Goal: Navigation & Orientation: Find specific page/section

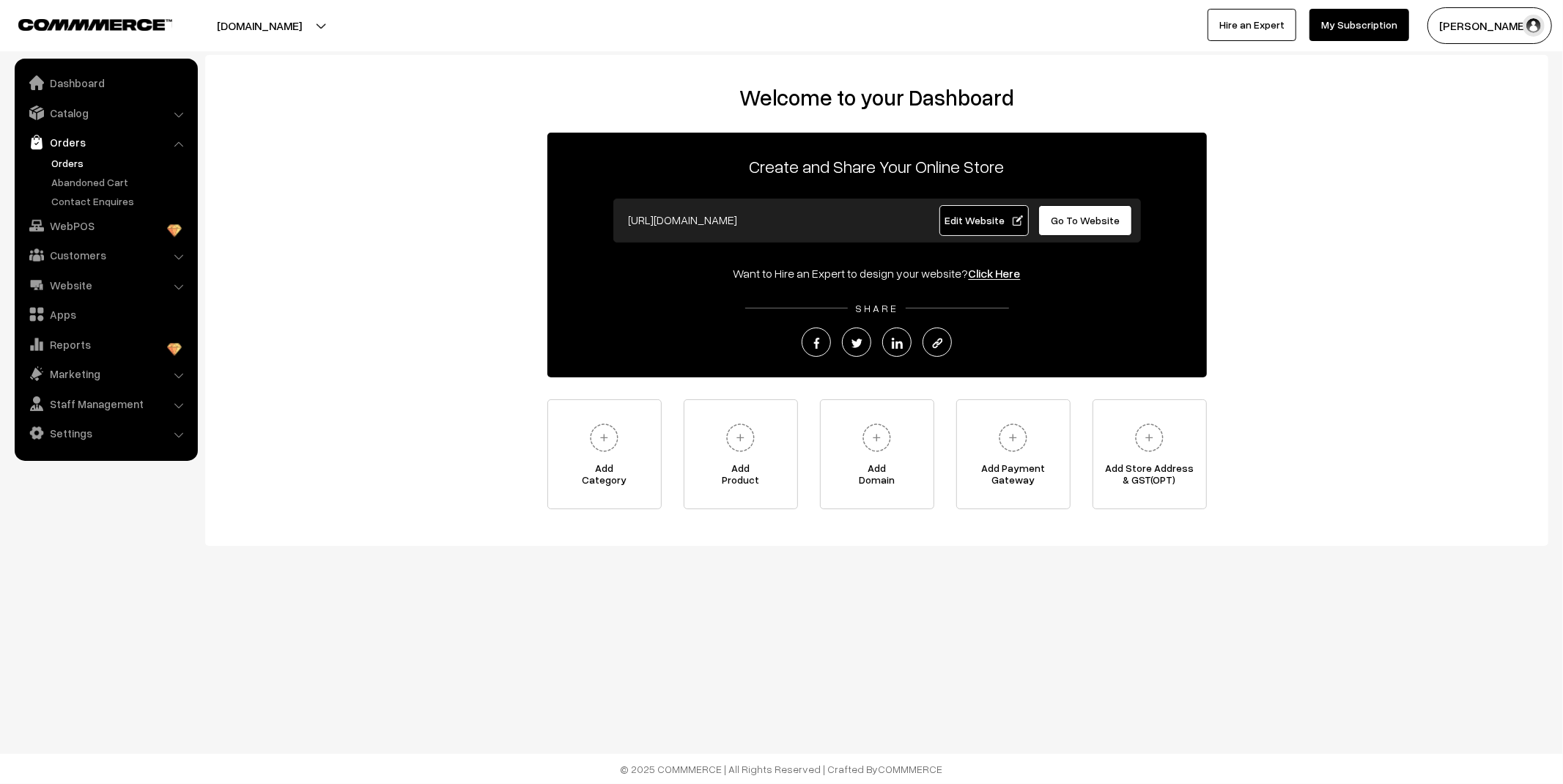
click at [62, 159] on link "Orders" at bounding box center [119, 163] width 145 height 16
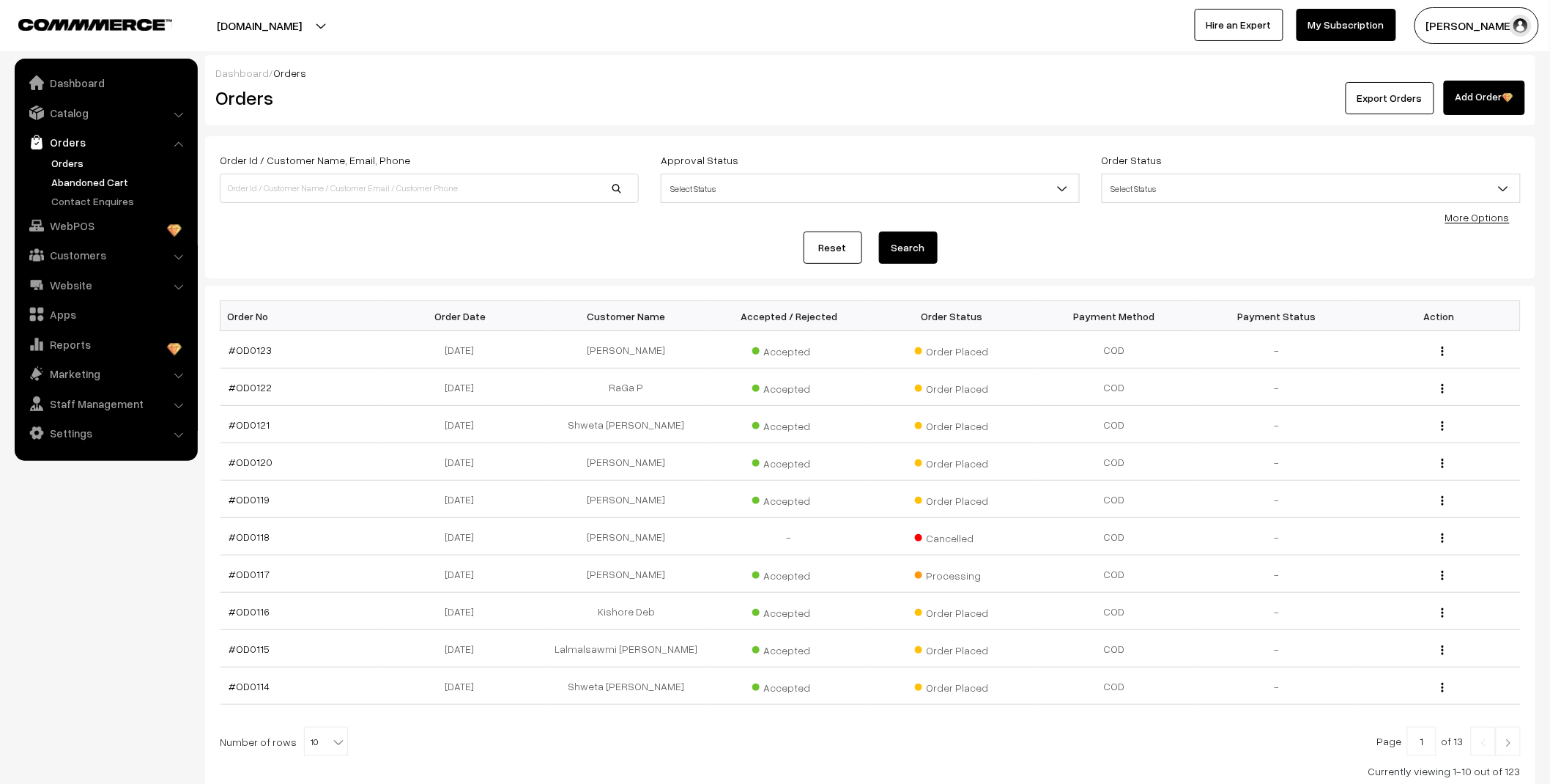
click at [78, 178] on link "Abandoned Cart" at bounding box center [119, 182] width 145 height 16
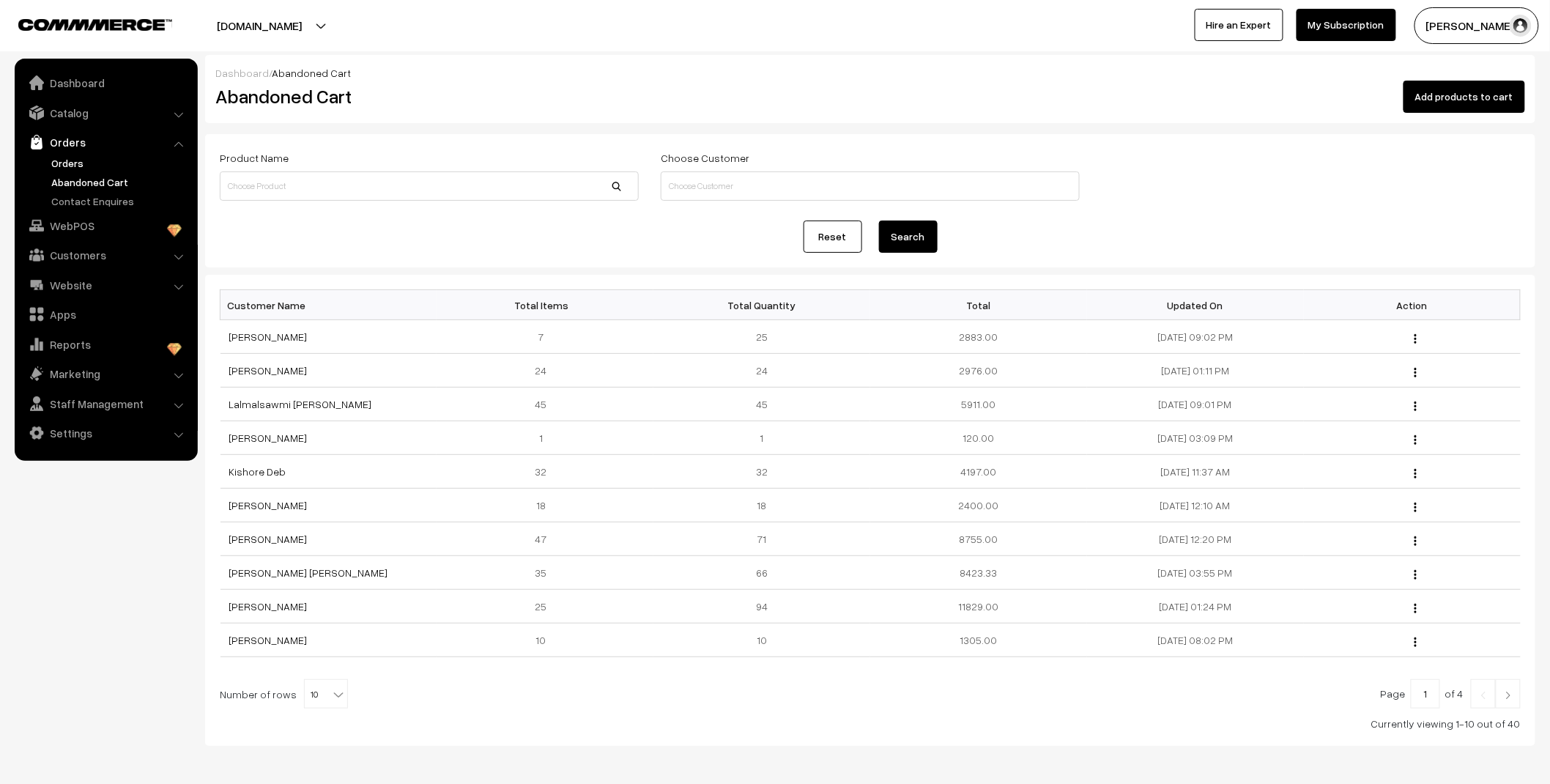
click at [74, 162] on link "Orders" at bounding box center [119, 163] width 145 height 16
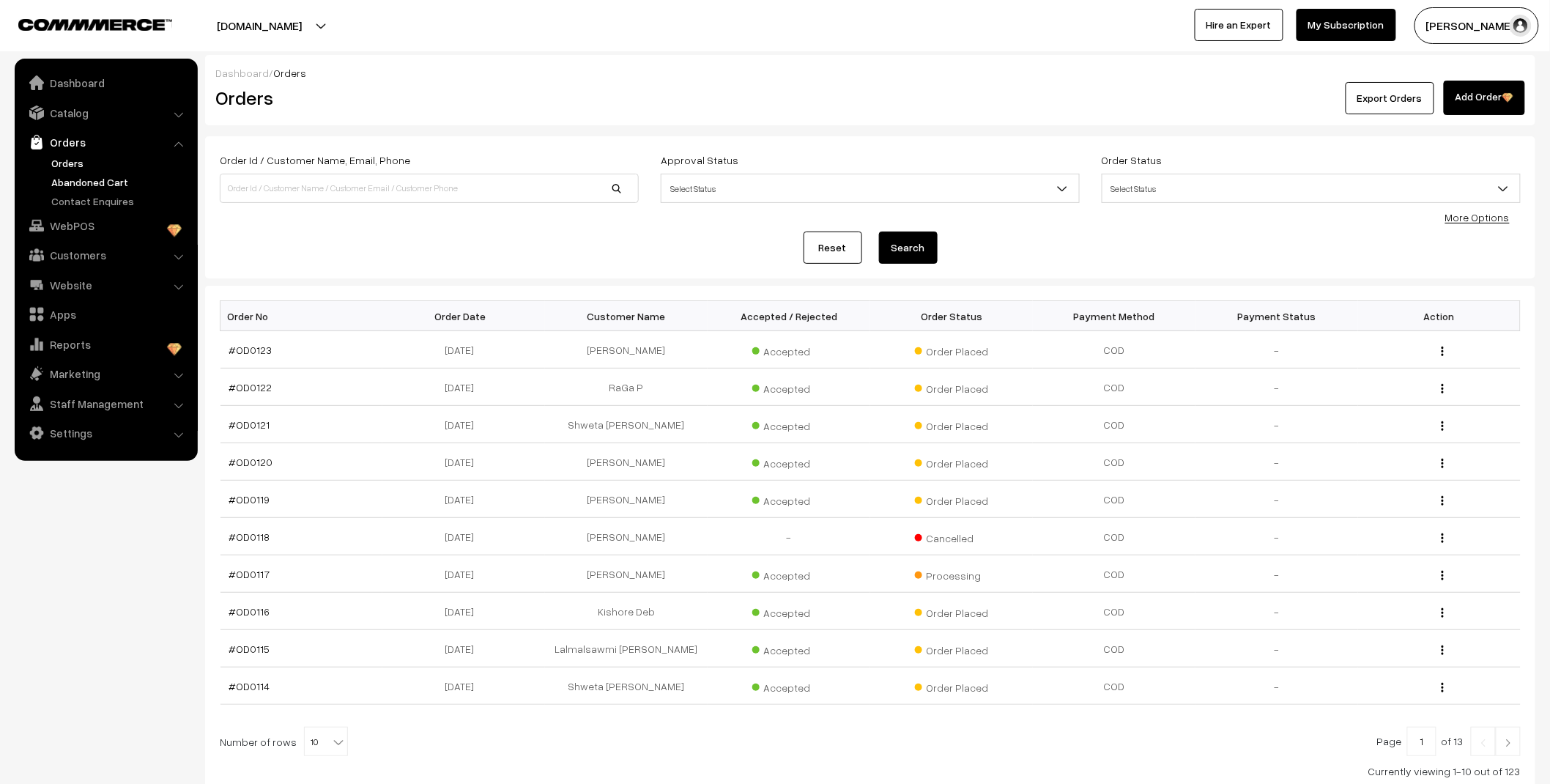
click at [82, 179] on link "Abandoned Cart" at bounding box center [119, 182] width 145 height 16
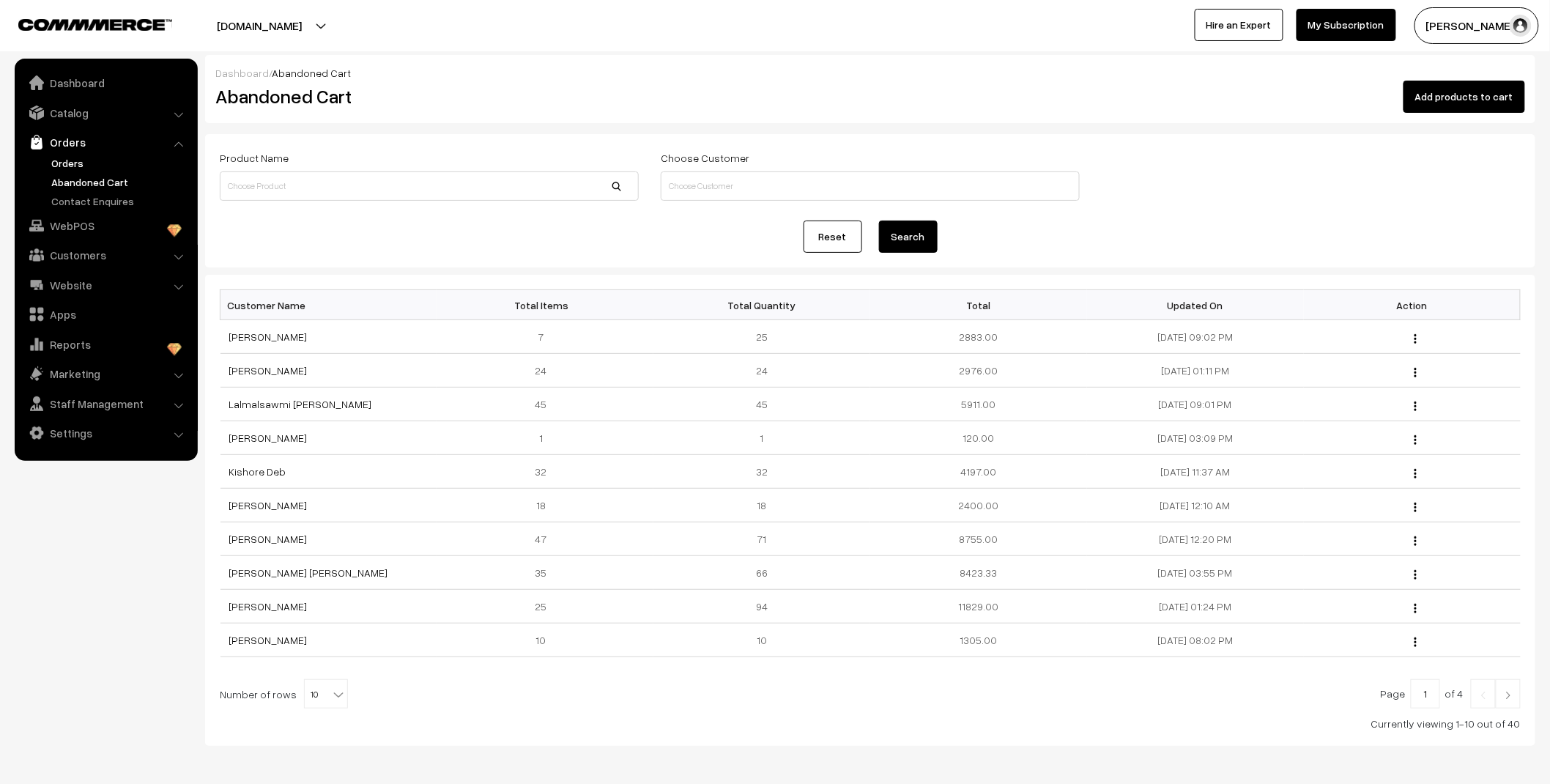
click at [67, 159] on link "Orders" at bounding box center [119, 163] width 145 height 16
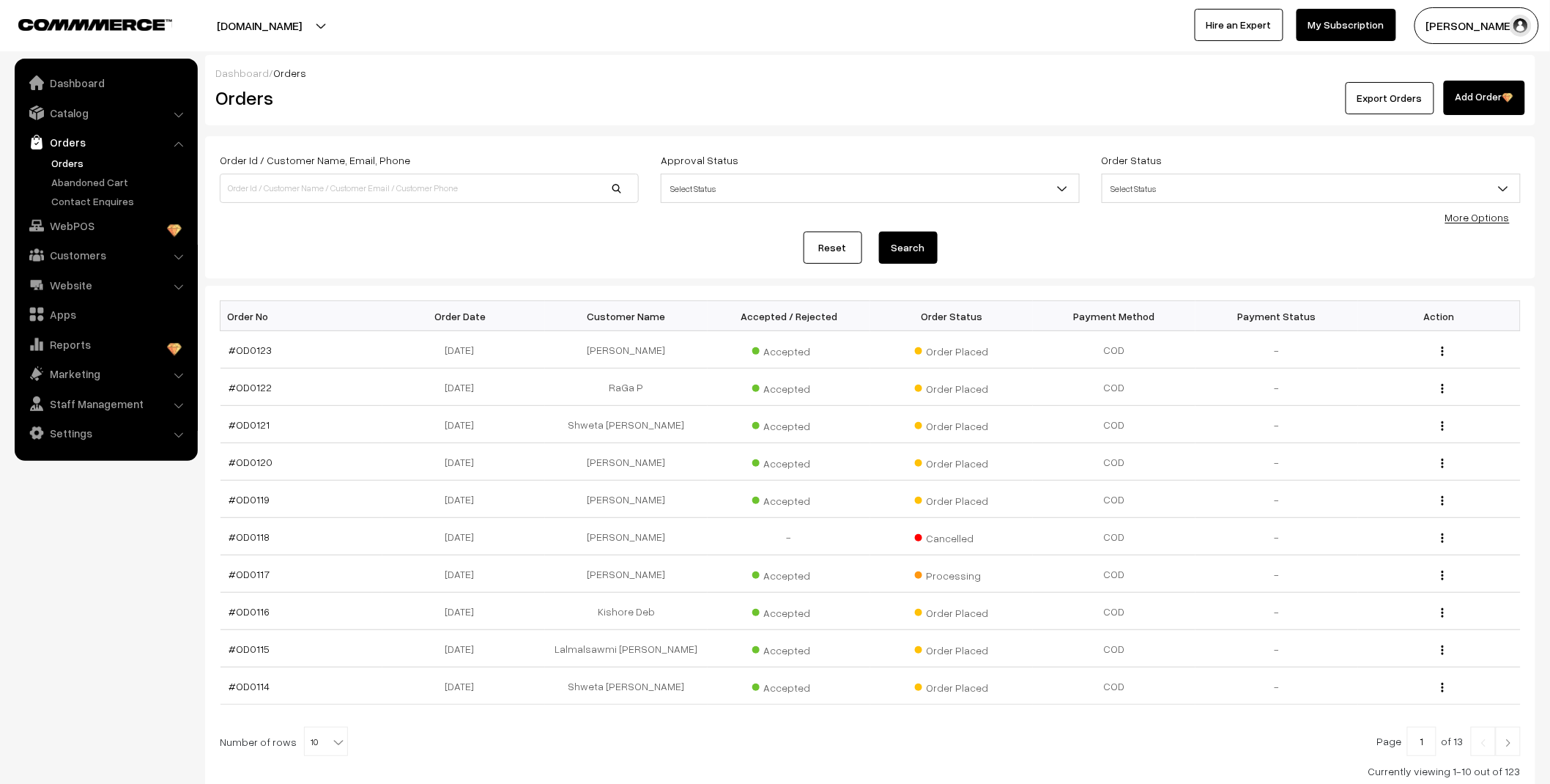
click at [77, 163] on link "Orders" at bounding box center [119, 163] width 145 height 16
click at [94, 186] on link "Abandoned Cart" at bounding box center [119, 182] width 145 height 16
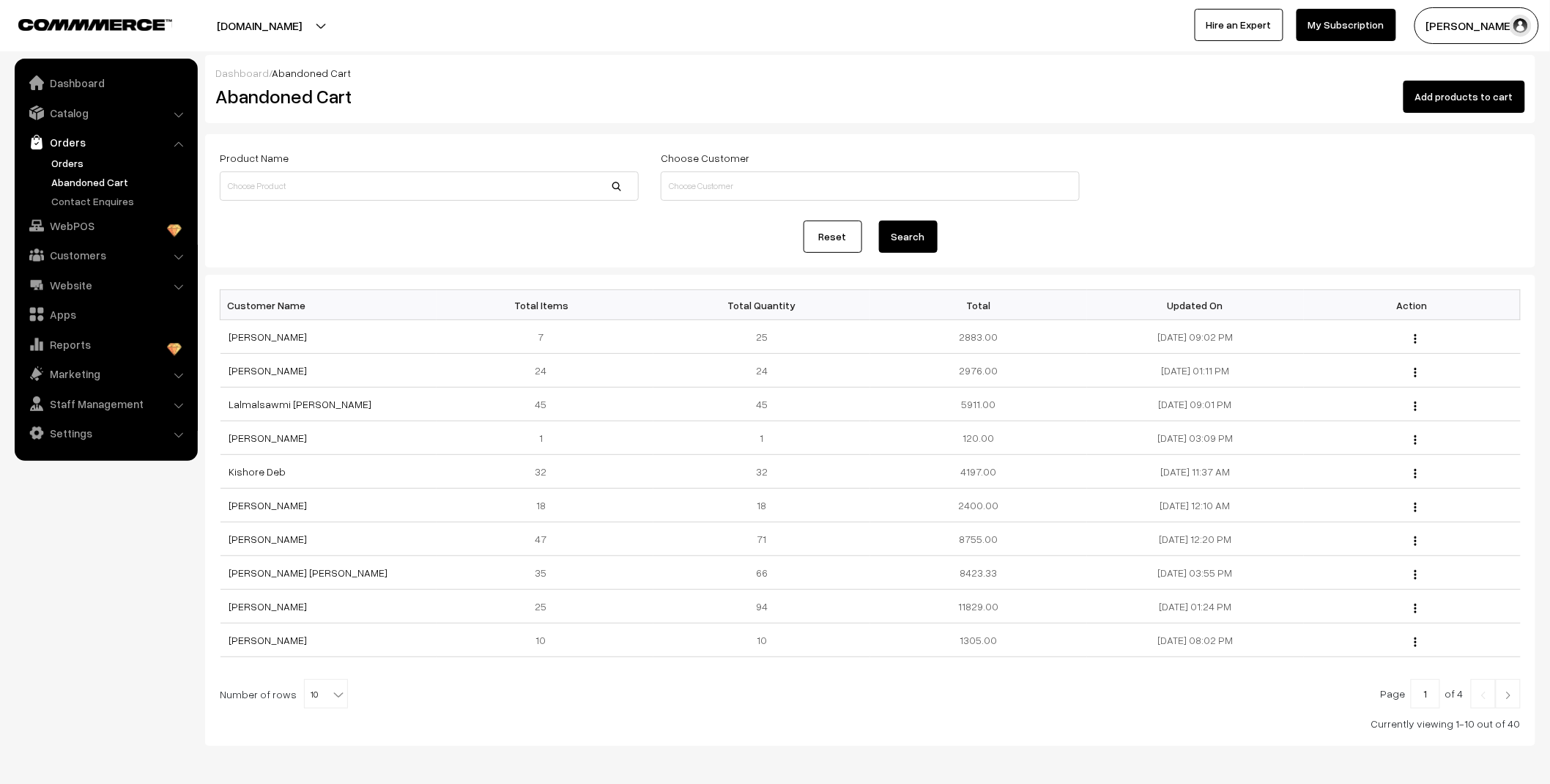
click at [67, 164] on link "Orders" at bounding box center [119, 163] width 145 height 16
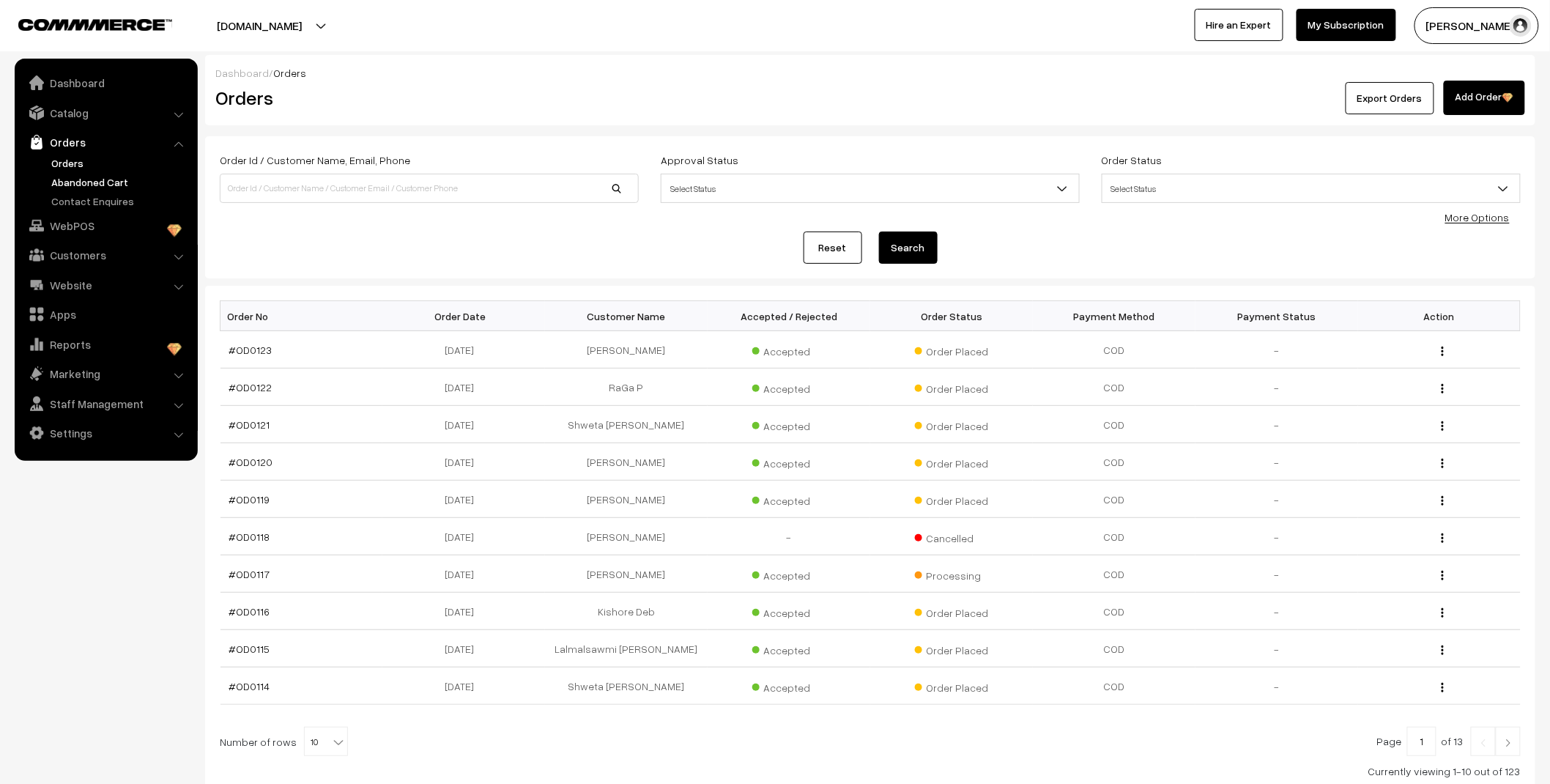
click at [79, 184] on link "Abandoned Cart" at bounding box center [119, 182] width 145 height 16
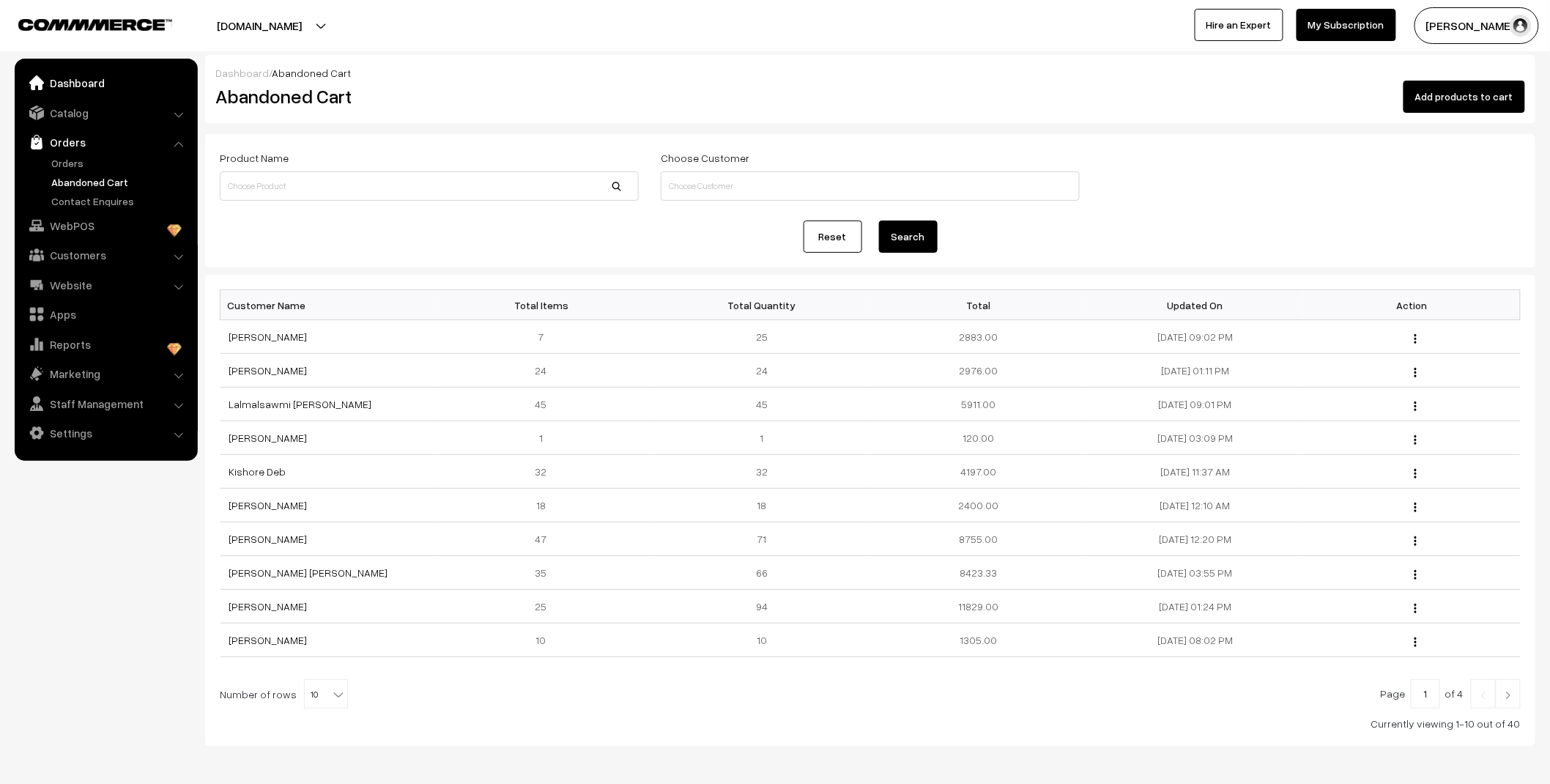
click at [77, 82] on link "Dashboard" at bounding box center [105, 83] width 174 height 27
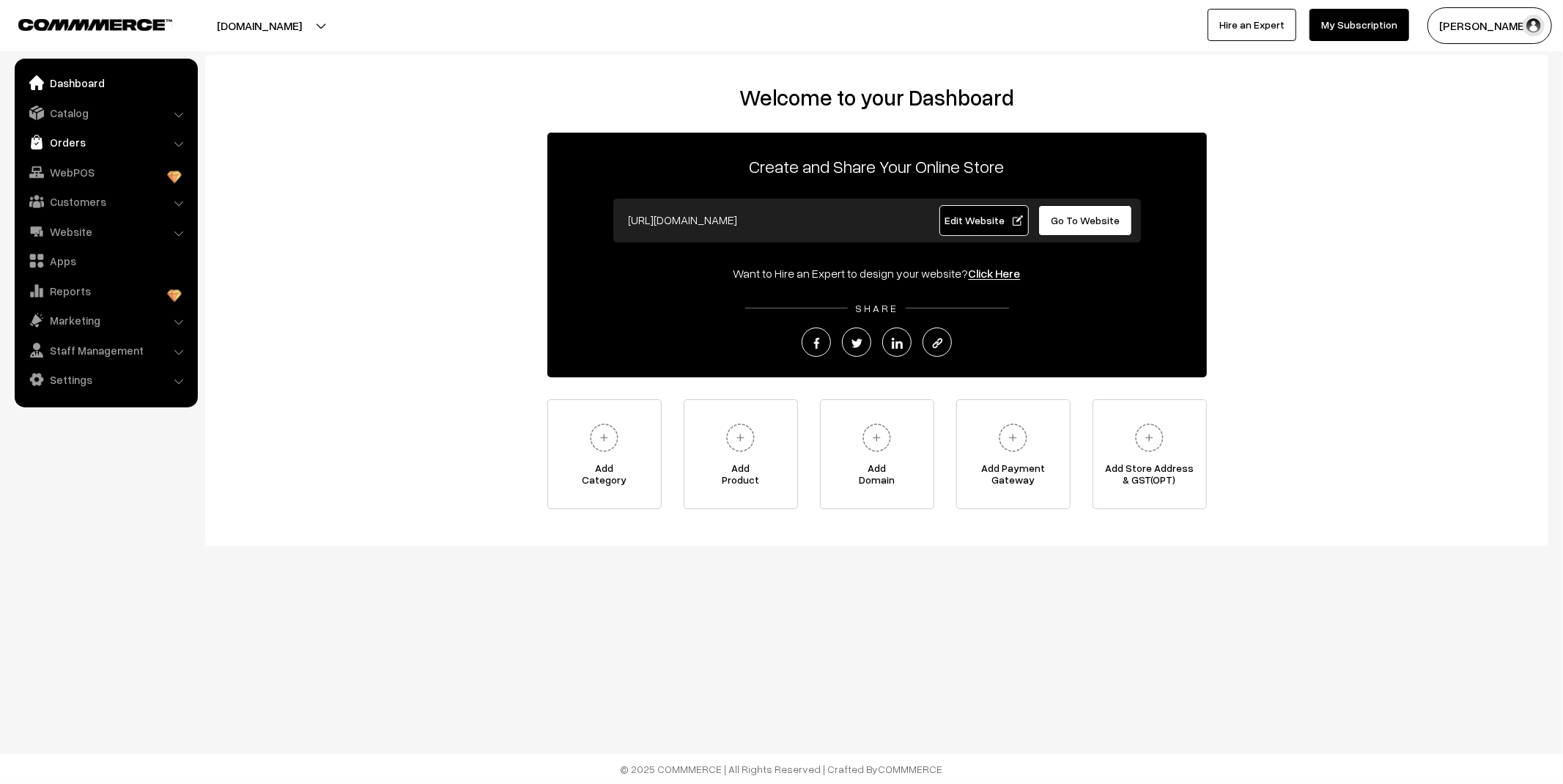
click at [99, 140] on link "Orders" at bounding box center [105, 142] width 174 height 27
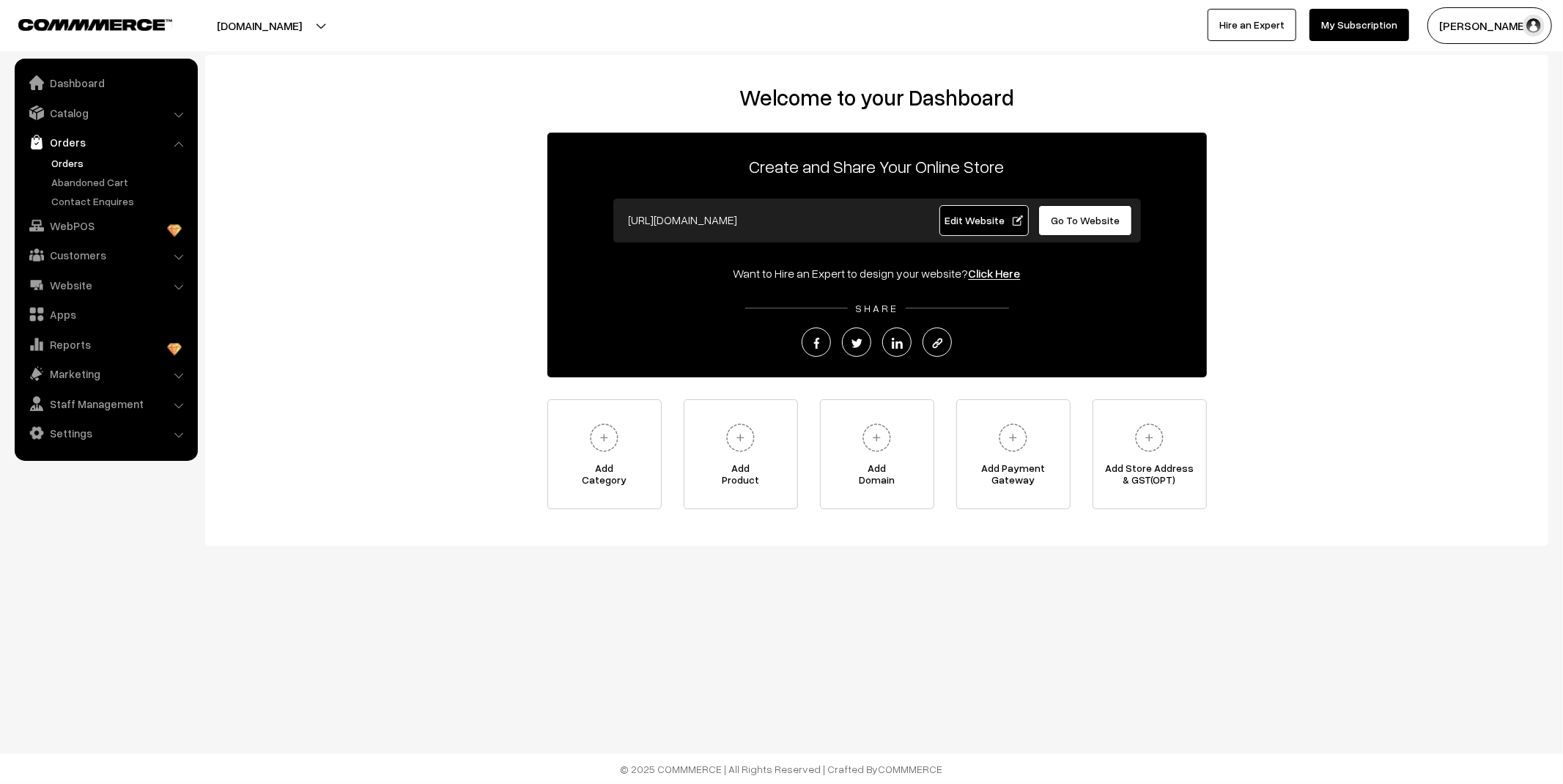
click at [76, 163] on link "Orders" at bounding box center [119, 163] width 145 height 16
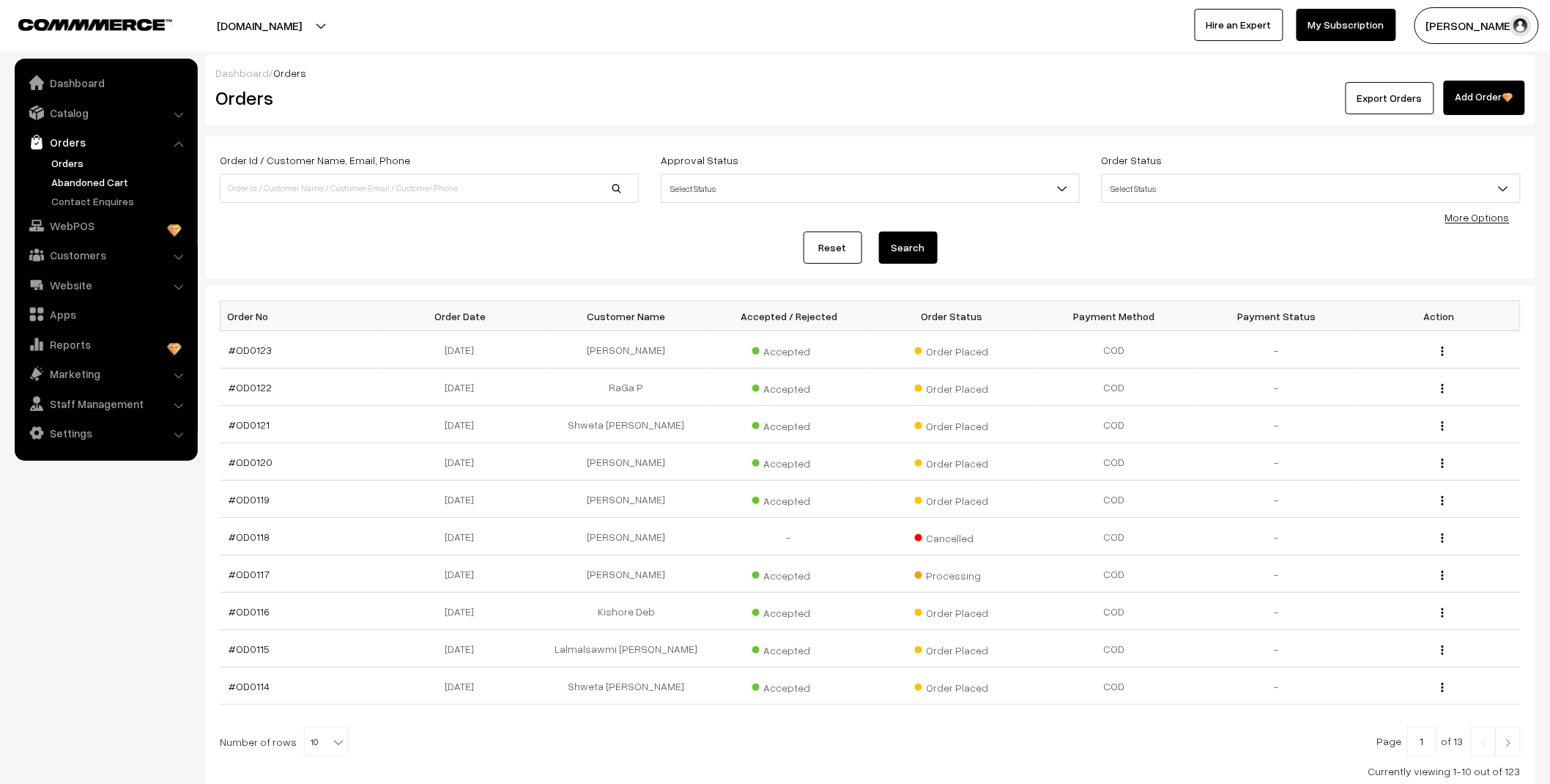
click at [90, 184] on link "Abandoned Cart" at bounding box center [119, 182] width 145 height 16
